Goal: Information Seeking & Learning: Learn about a topic

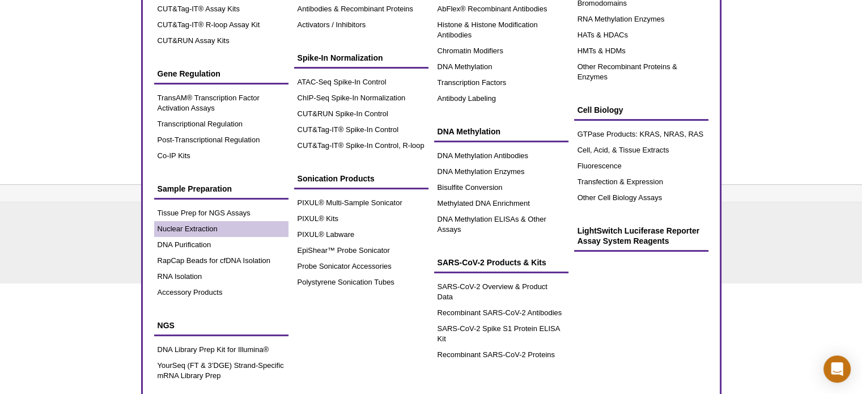
scroll to position [161, 0]
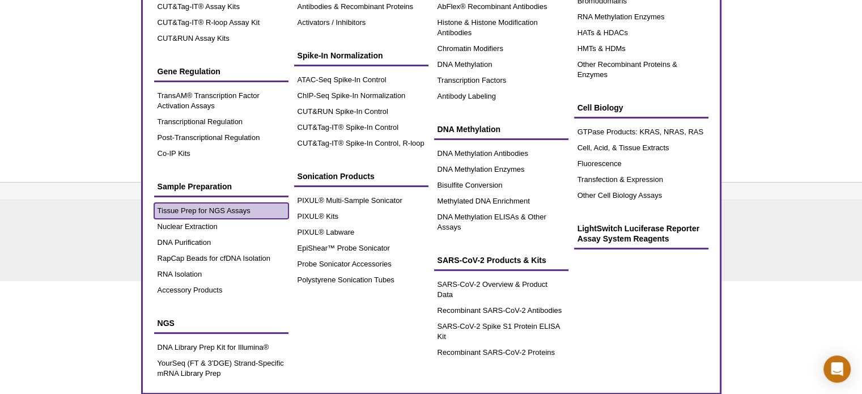
click at [210, 209] on link "Tissue Prep for NGS Assays" at bounding box center [221, 211] width 134 height 16
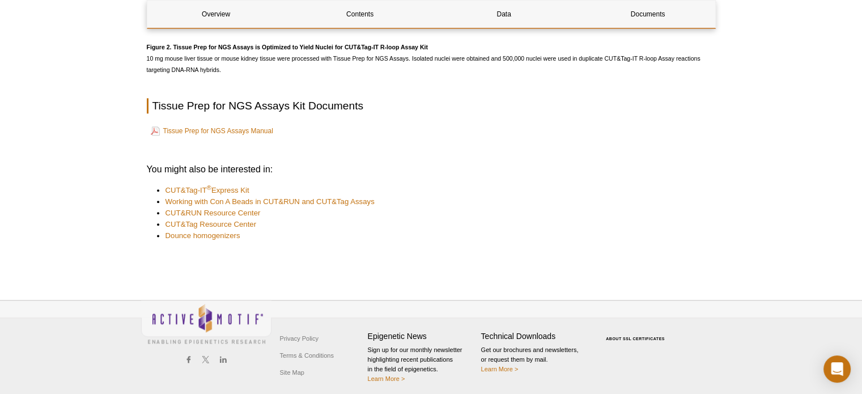
scroll to position [1396, 0]
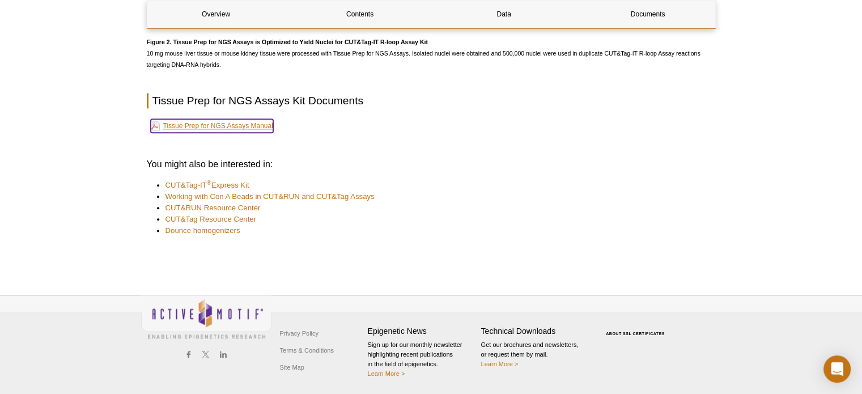
click at [267, 128] on link "Tissue Prep for NGS Assays Manual" at bounding box center [212, 126] width 122 height 14
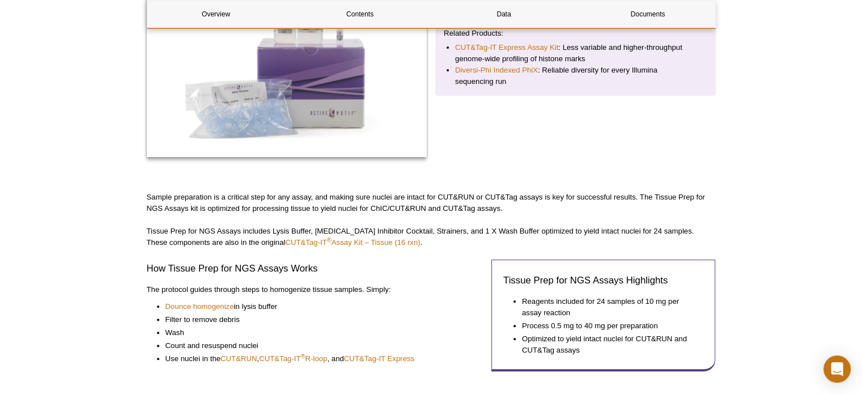
scroll to position [283, 0]
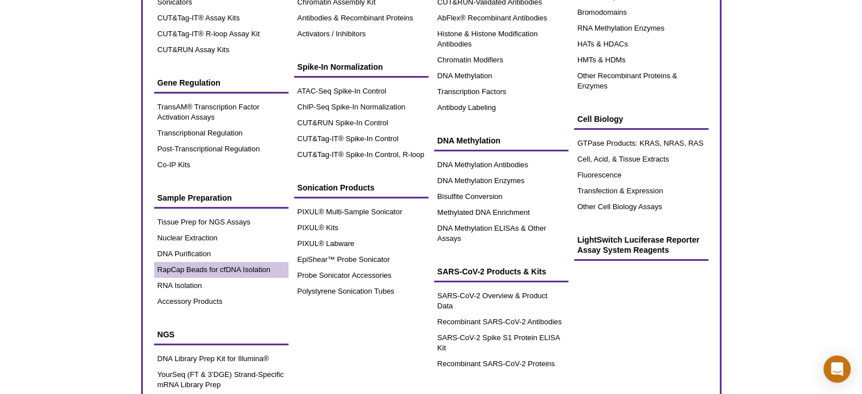
scroll to position [170, 0]
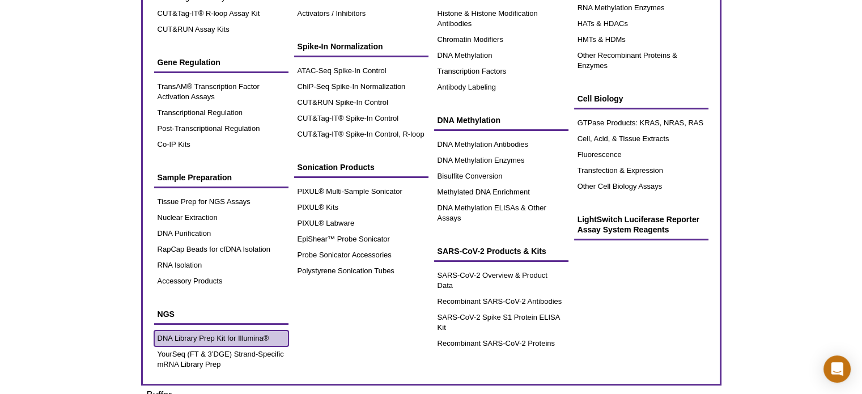
click at [203, 335] on link "DNA Library Prep Kit for Illumina®" at bounding box center [221, 338] width 134 height 16
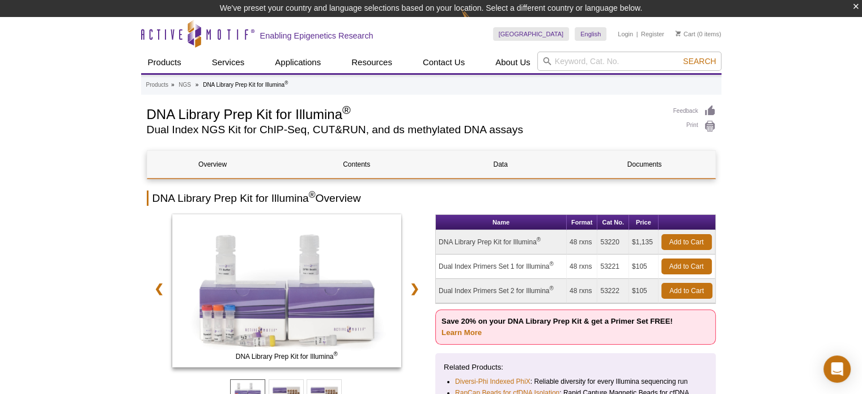
click at [855, 5] on button "×" at bounding box center [855, 6] width 7 height 13
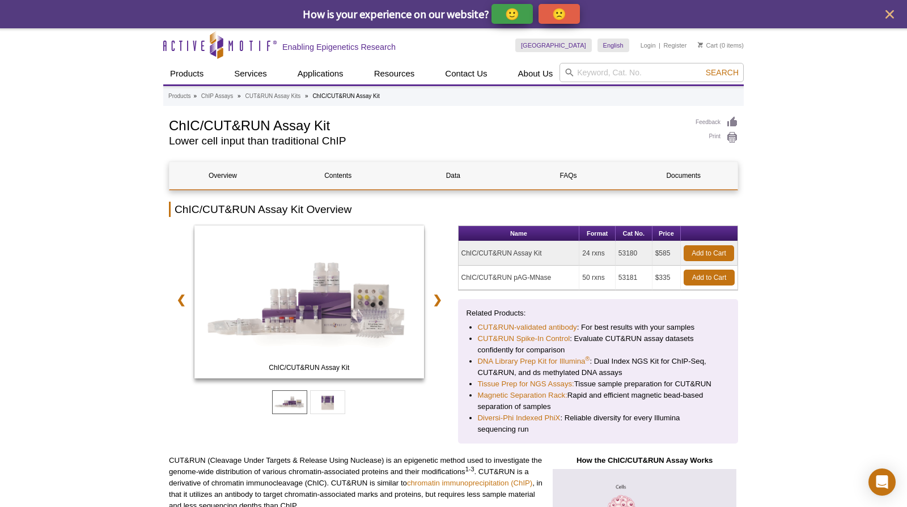
drag, startPoint x: 815, startPoint y: 10, endPoint x: 795, endPoint y: -59, distance: 71.9
